Goal: Task Accomplishment & Management: Manage account settings

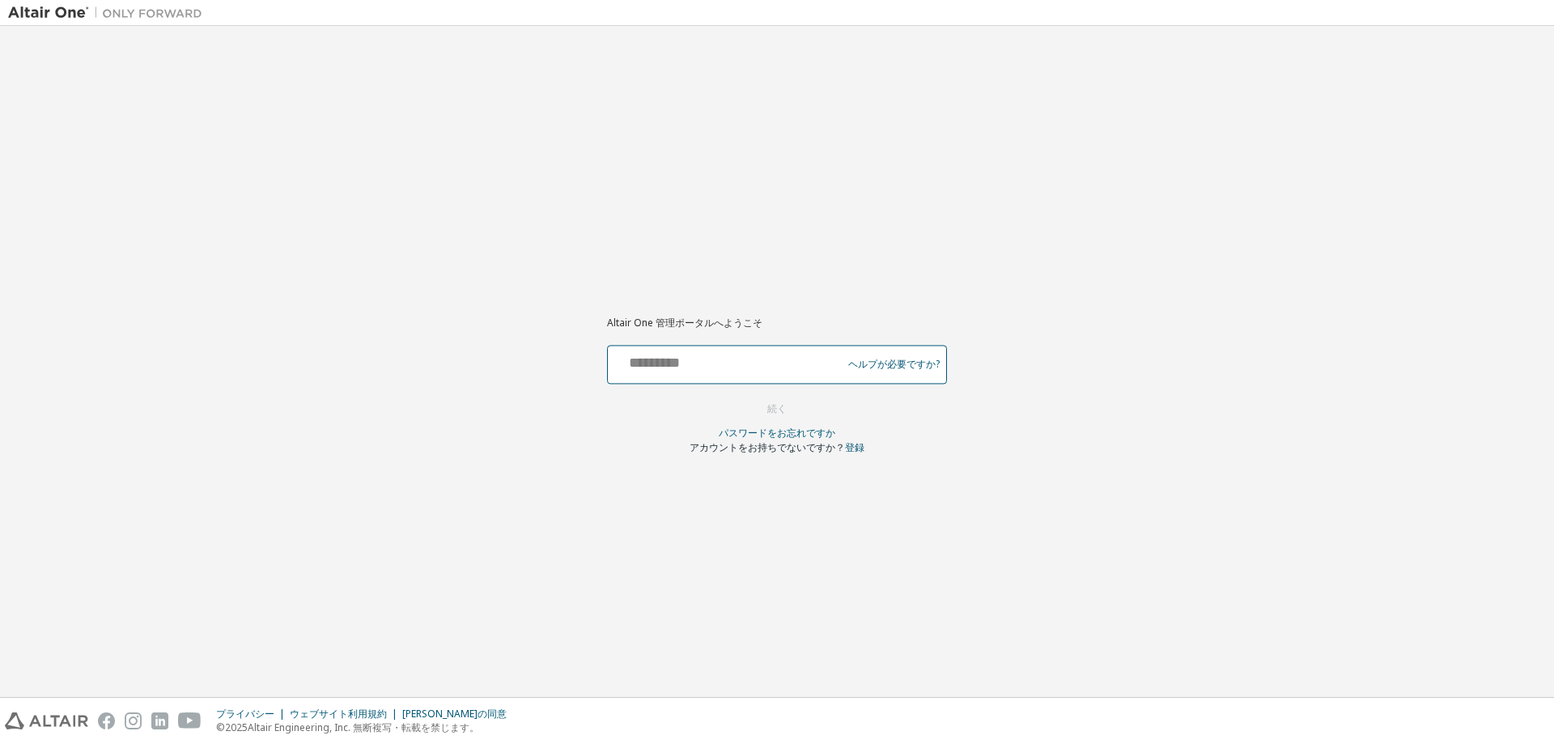
click at [708, 367] on input "text" at bounding box center [727, 360] width 226 height 23
type input "**********"
click at [773, 408] on font "続く" at bounding box center [776, 408] width 19 height 14
